Goal: Check status

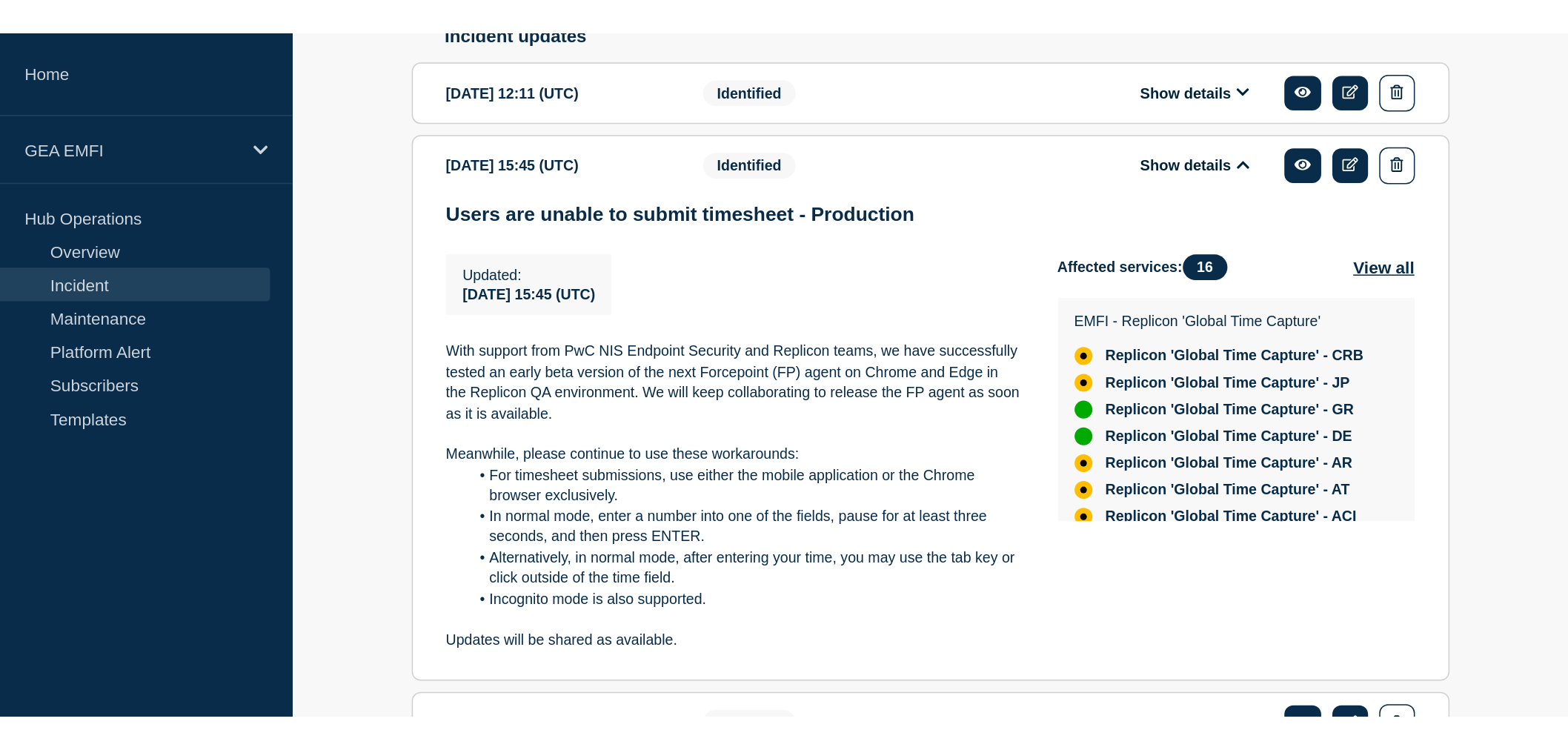
scroll to position [658, 0]
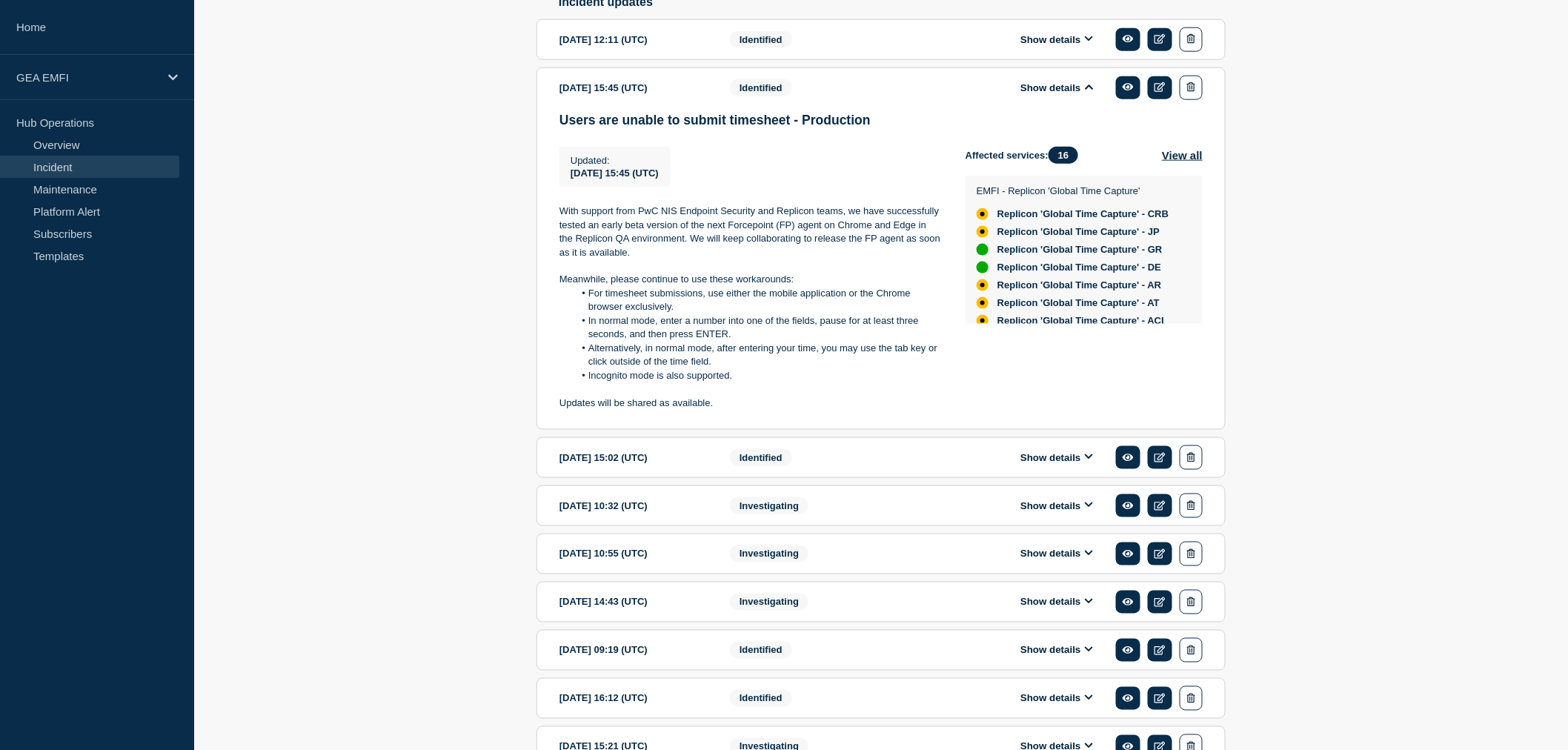
drag, startPoint x: 0, startPoint y: 0, endPoint x: 249, endPoint y: 94, distance: 266.2
click at [321, 108] on div "Back Back to Incidents Update incident Identified Users are unable to submit ti…" at bounding box center [881, 289] width 1374 height 1435
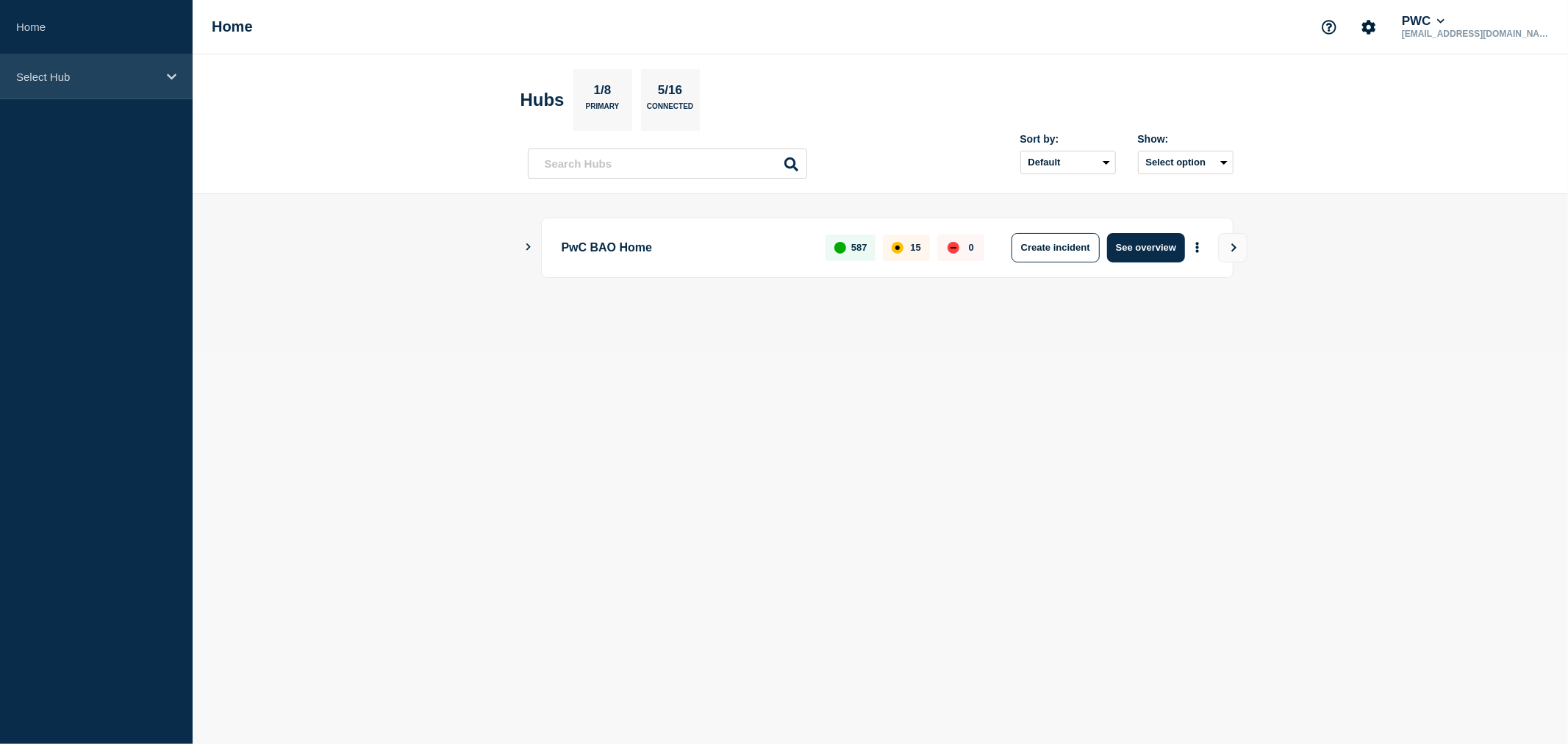
click at [177, 78] on div "Select Hub" at bounding box center [96, 77] width 192 height 45
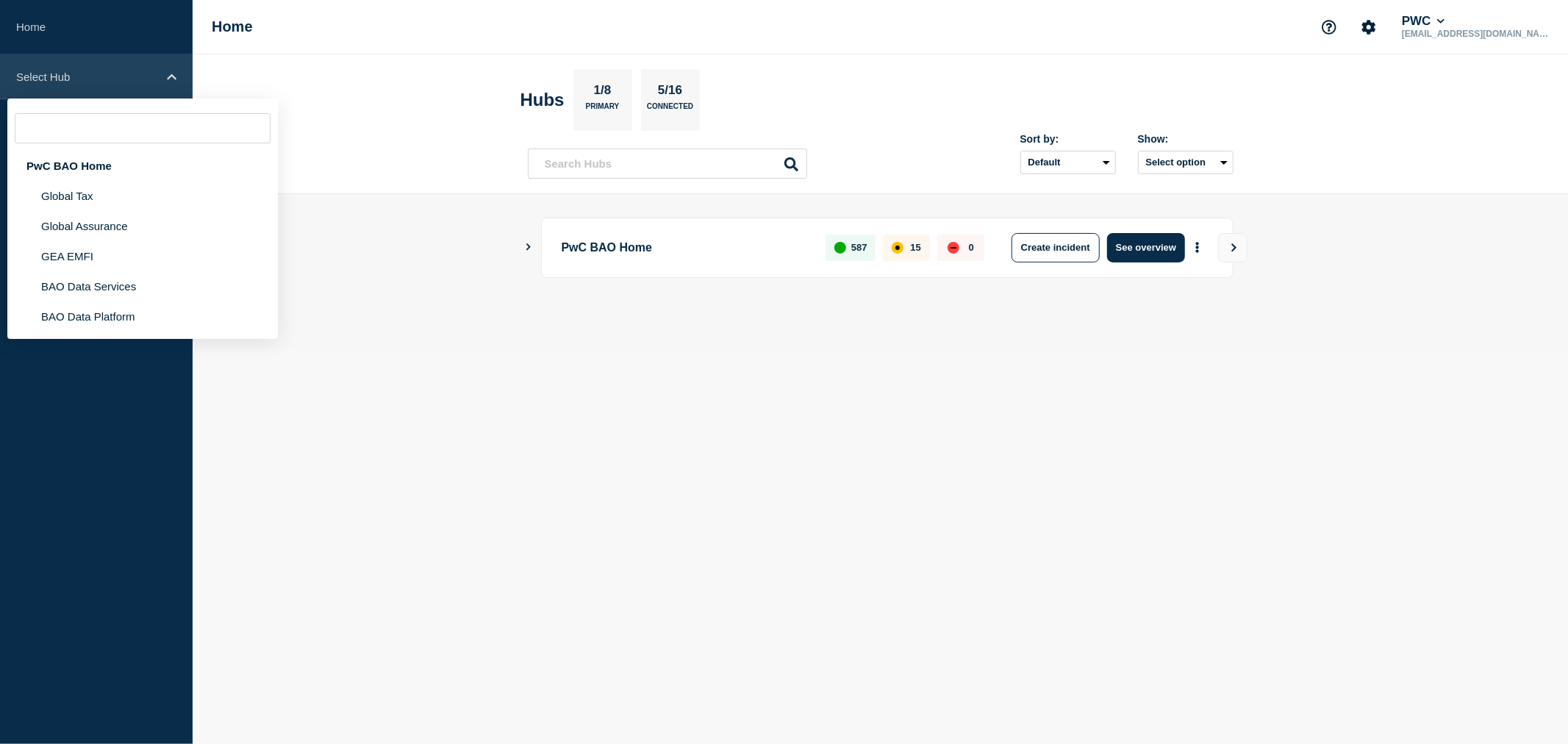
click at [177, 78] on div "Select Hub" at bounding box center [96, 77] width 192 height 45
click at [89, 258] on li "GEA EMFI" at bounding box center [141, 256] width 270 height 30
click at [89, 257] on li "GEA EMFI" at bounding box center [141, 256] width 270 height 30
click at [89, 256] on li "GEA EMFI" at bounding box center [141, 256] width 270 height 30
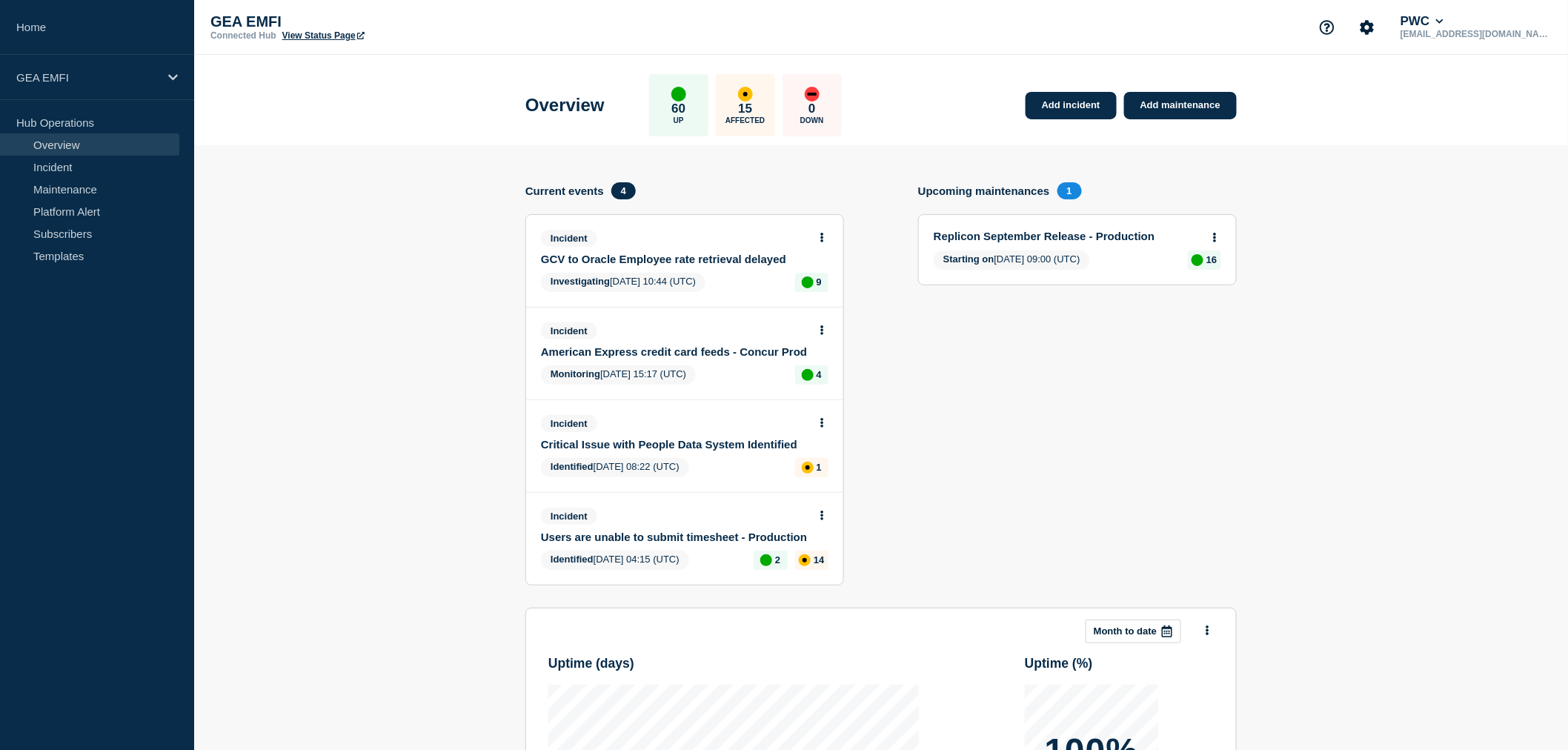
click at [689, 351] on link "American Express credit card feeds - Concur Prod" at bounding box center [674, 351] width 267 height 13
